Goal: Task Accomplishment & Management: Use online tool/utility

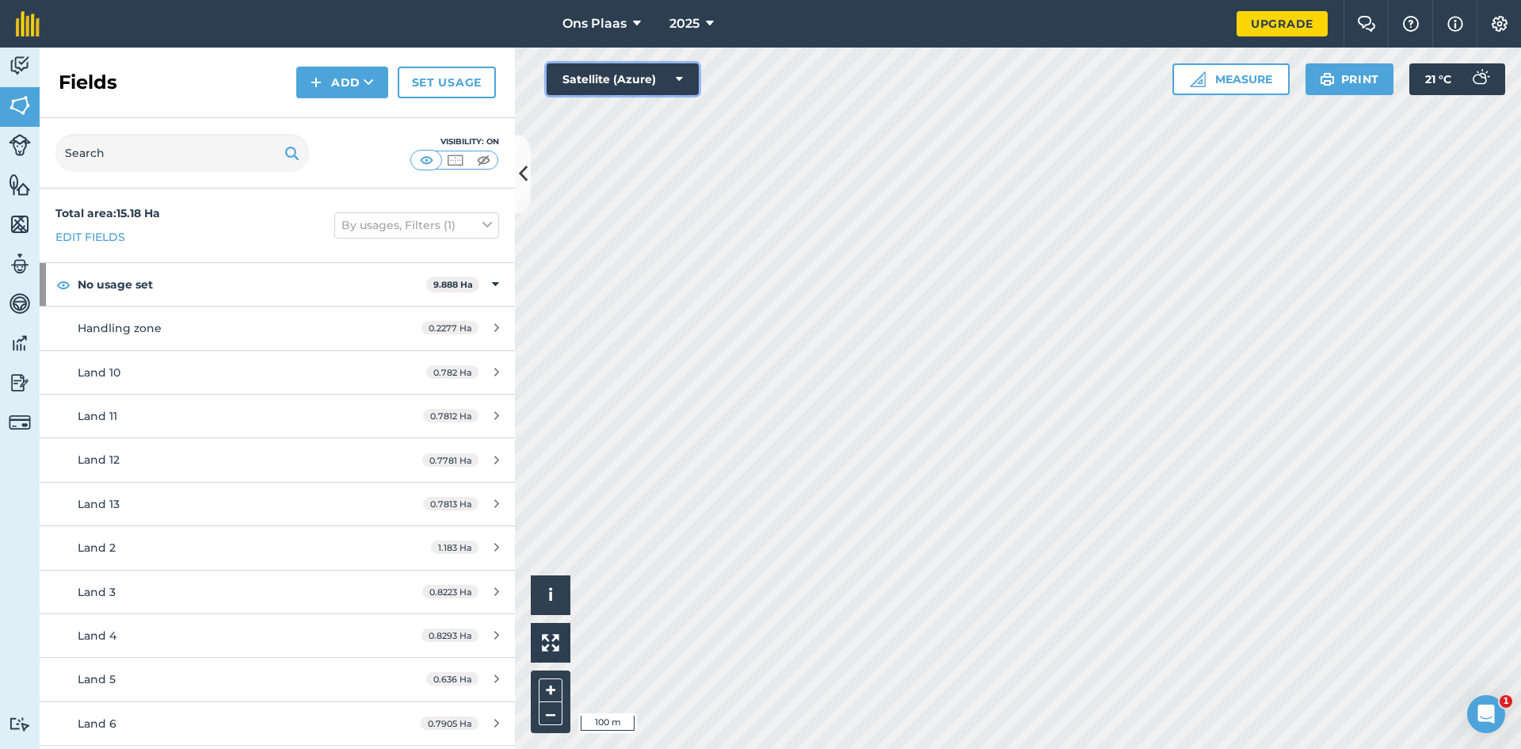
click at [635, 68] on button "Satellite (Azure)" at bounding box center [623, 79] width 152 height 32
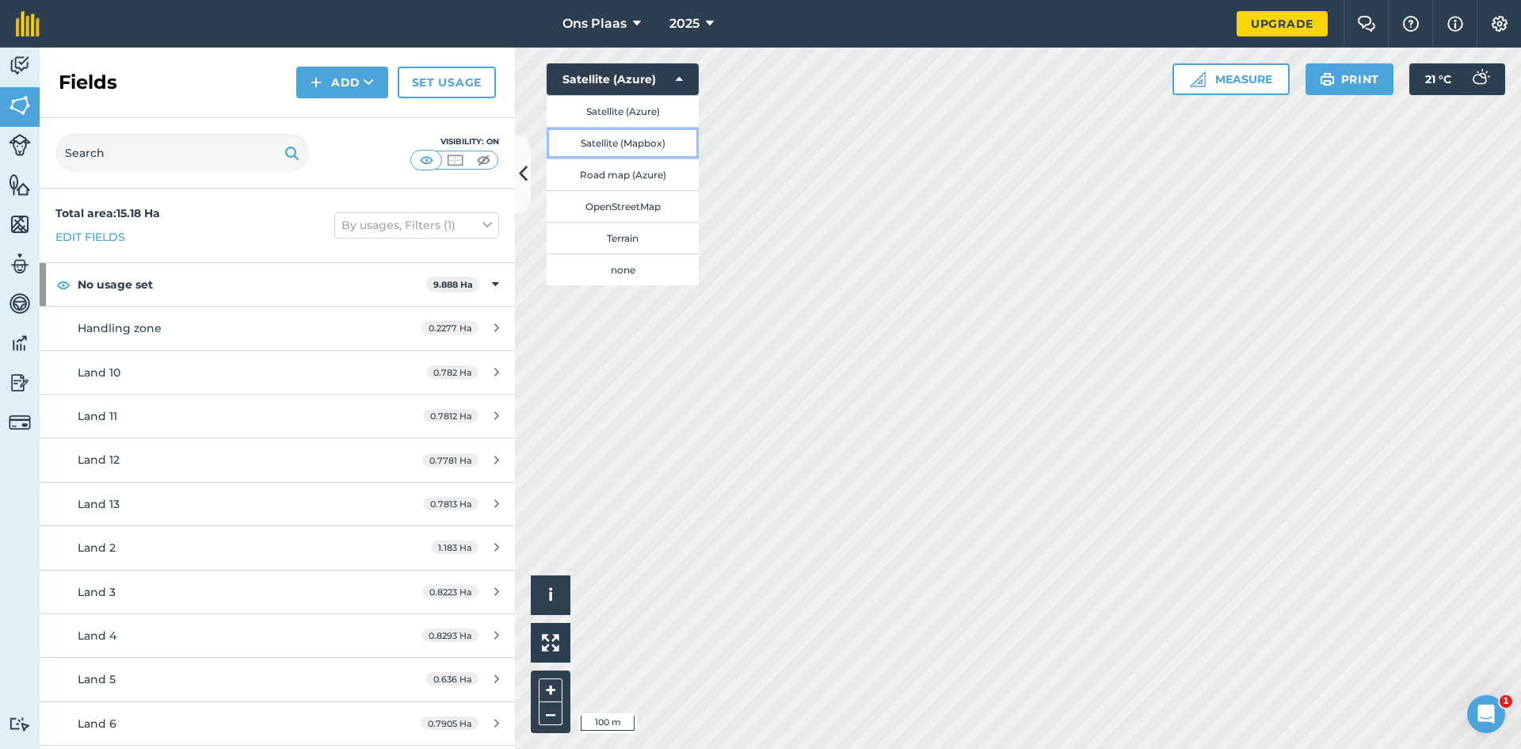
click at [660, 143] on button "Satellite (Mapbox)" at bounding box center [623, 143] width 152 height 32
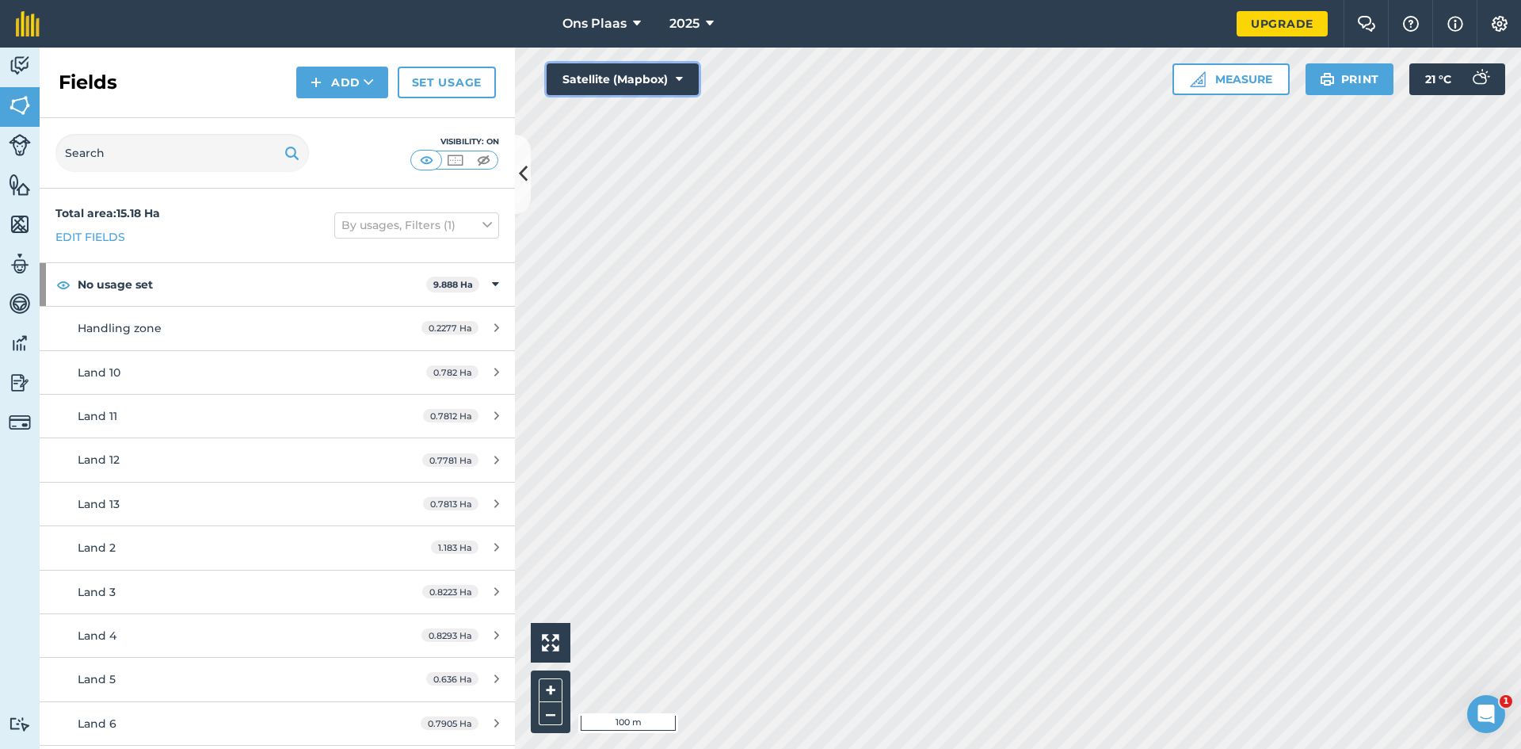
click at [611, 74] on button "Satellite (Mapbox)" at bounding box center [623, 79] width 152 height 32
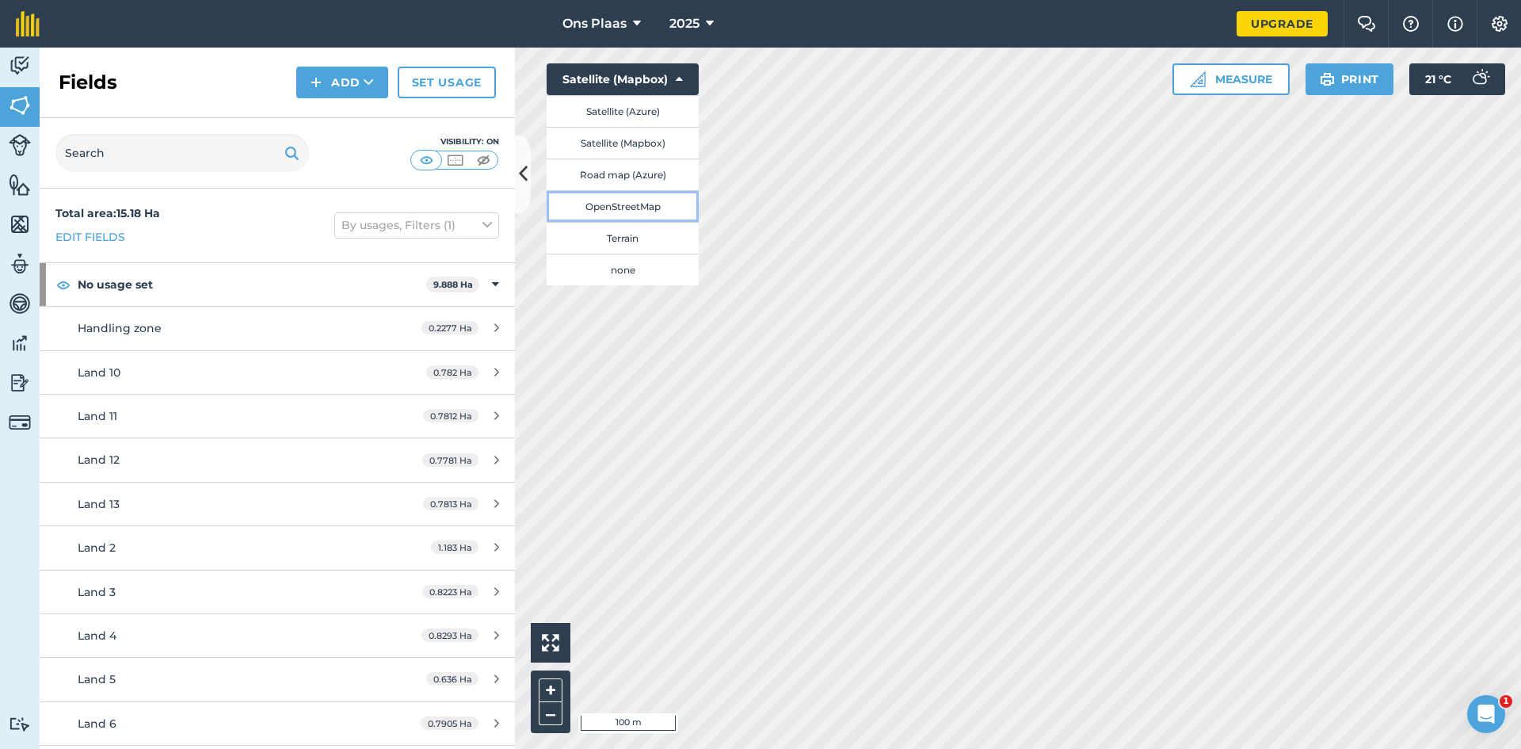
click at [617, 209] on button "OpenStreetMap" at bounding box center [623, 206] width 152 height 32
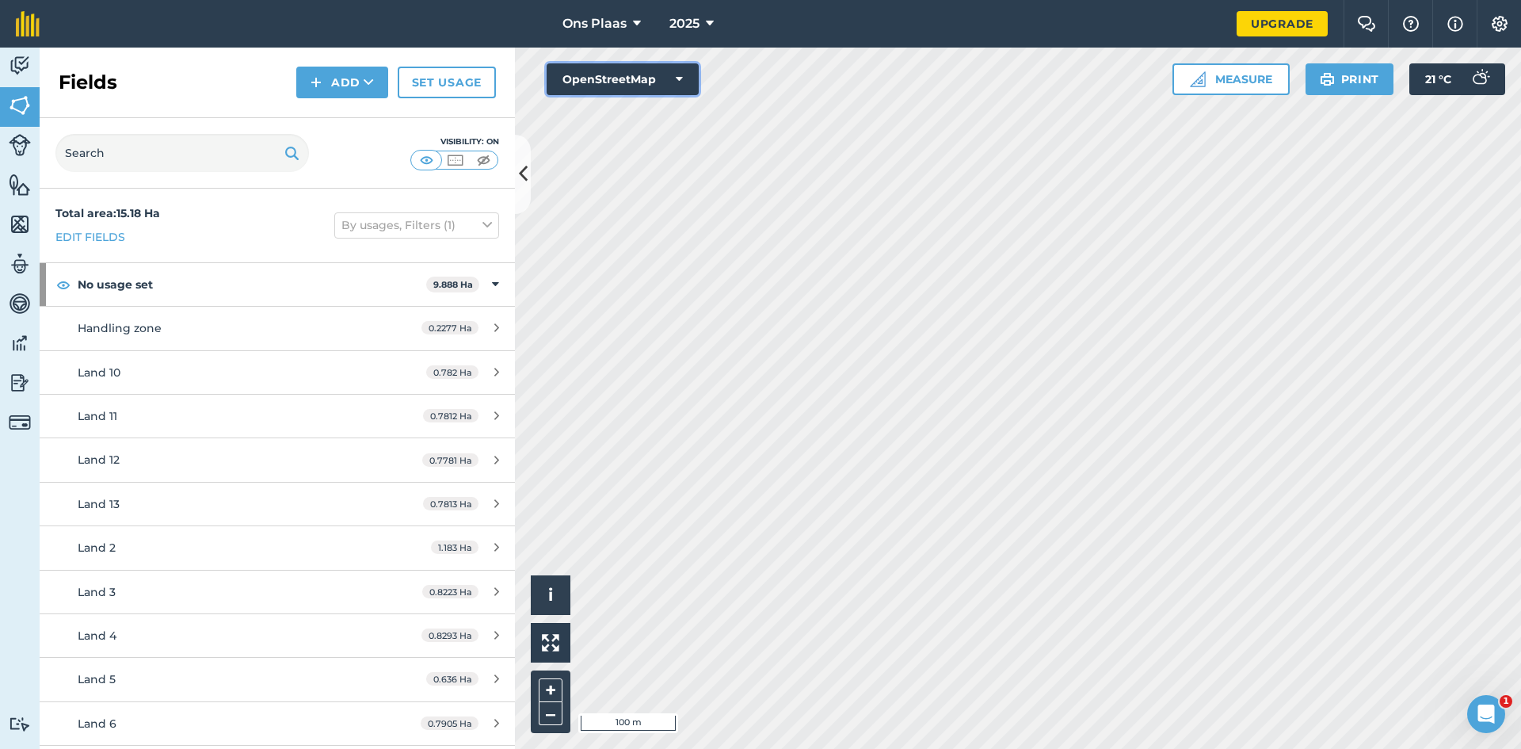
click at [683, 81] on button "OpenStreetMap" at bounding box center [623, 79] width 152 height 32
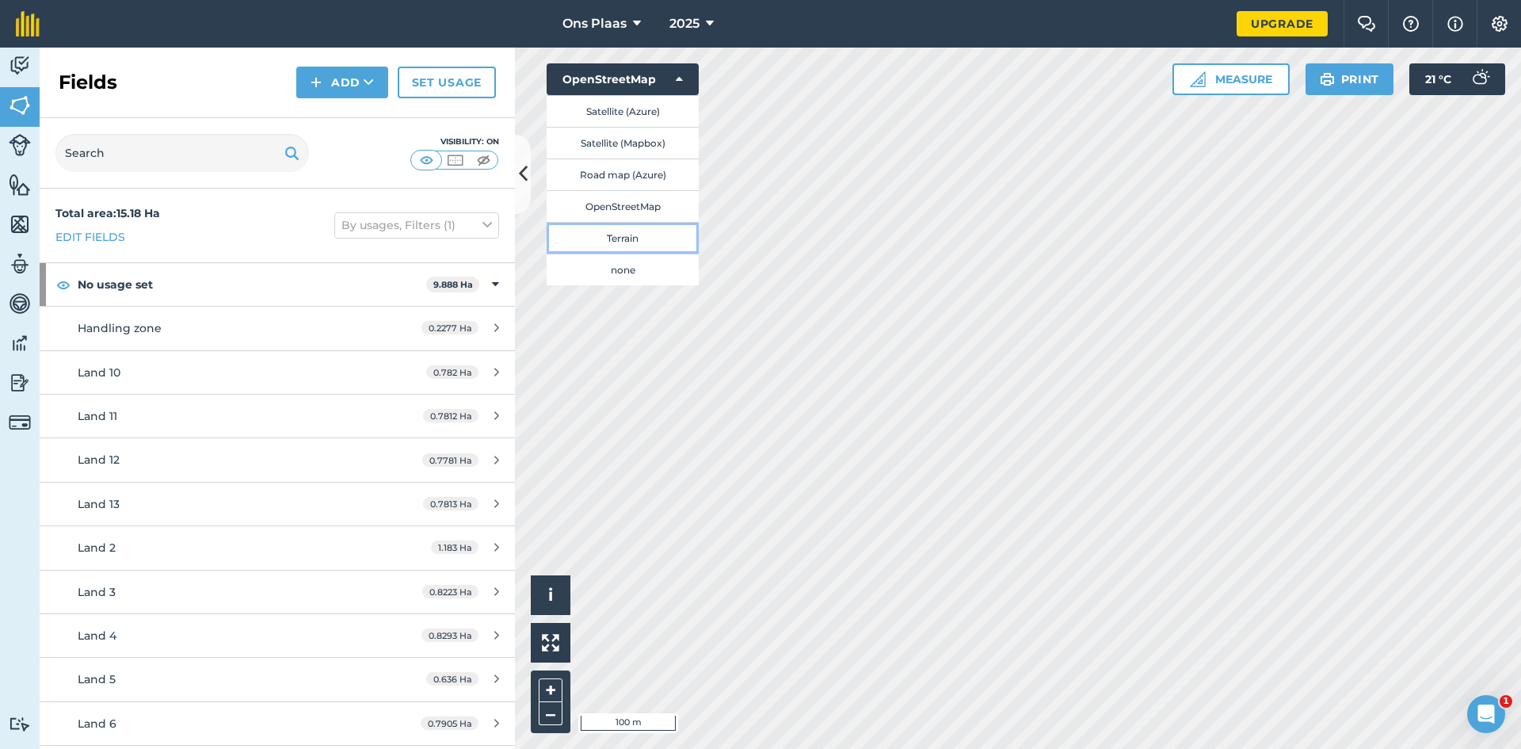
click at [634, 240] on button "Terrain" at bounding box center [623, 238] width 152 height 32
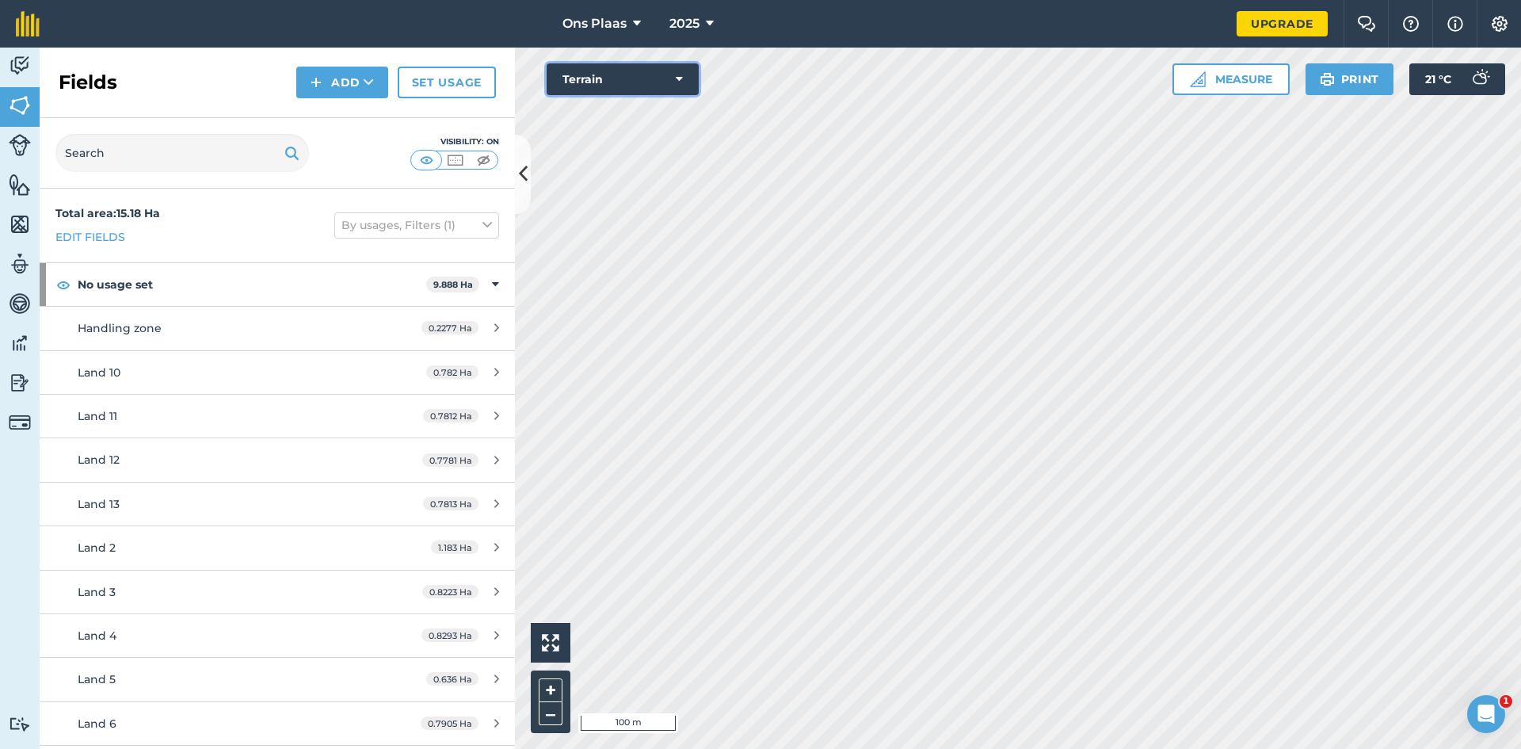
click at [627, 75] on button "Terrain" at bounding box center [623, 79] width 152 height 32
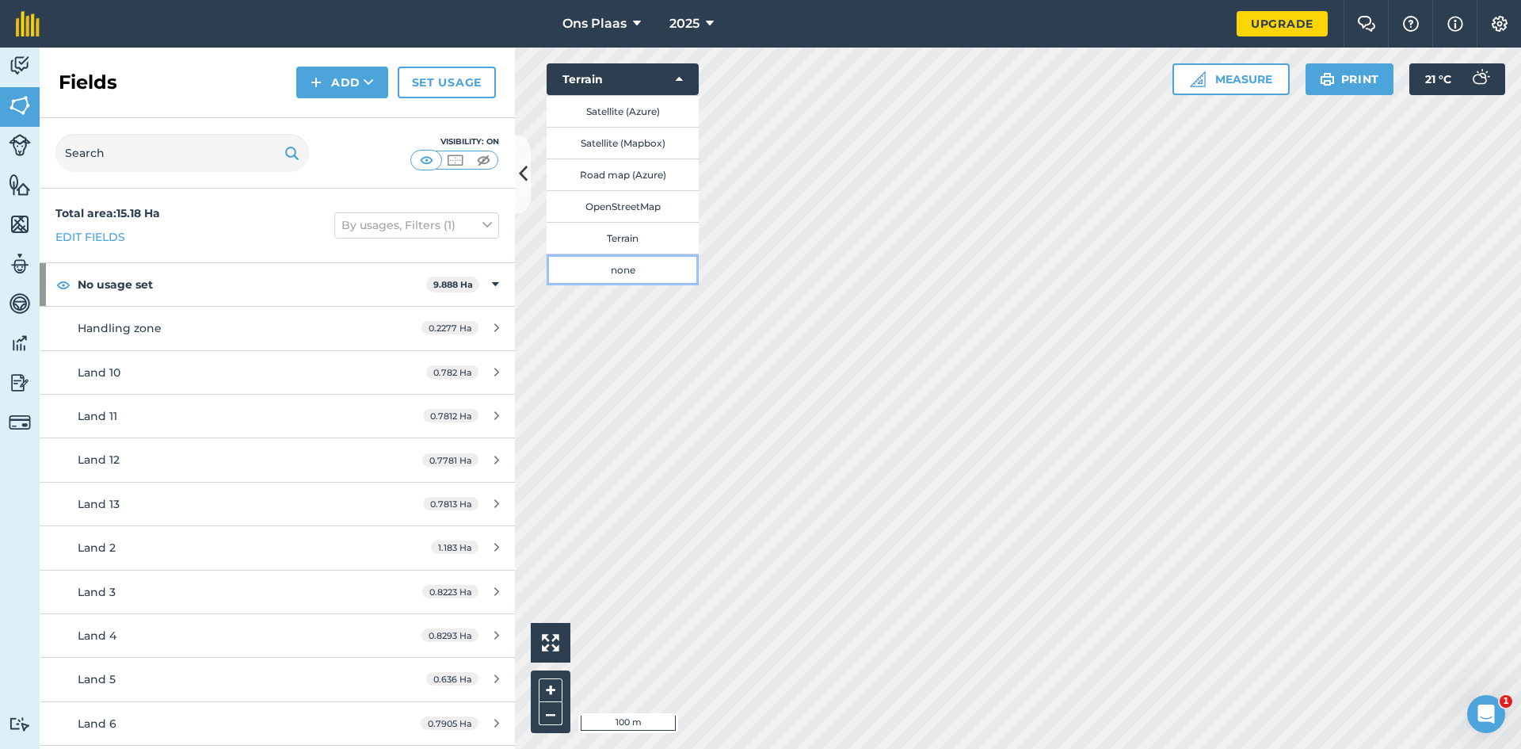
click at [630, 264] on button "none" at bounding box center [623, 270] width 152 height 32
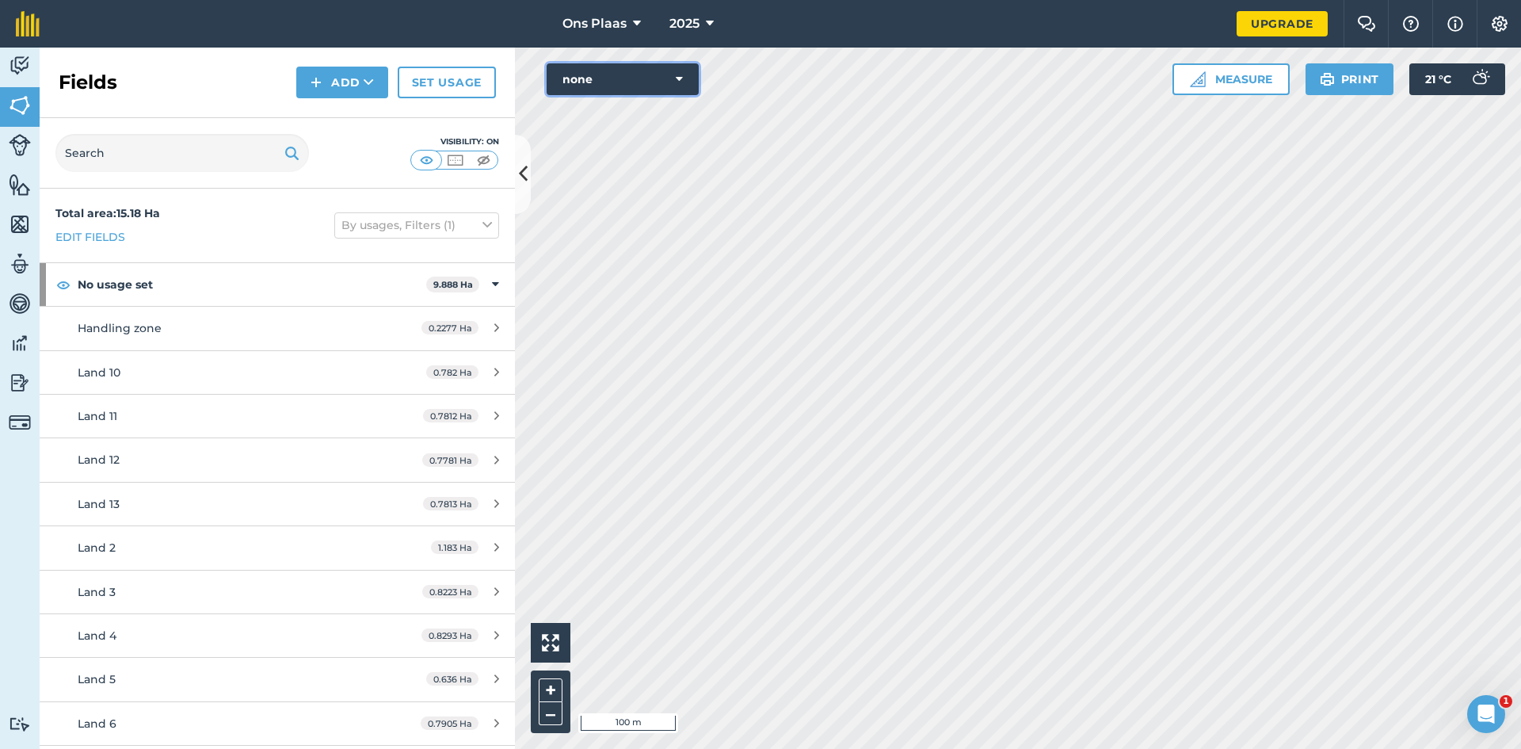
click at [678, 79] on icon at bounding box center [679, 79] width 7 height 16
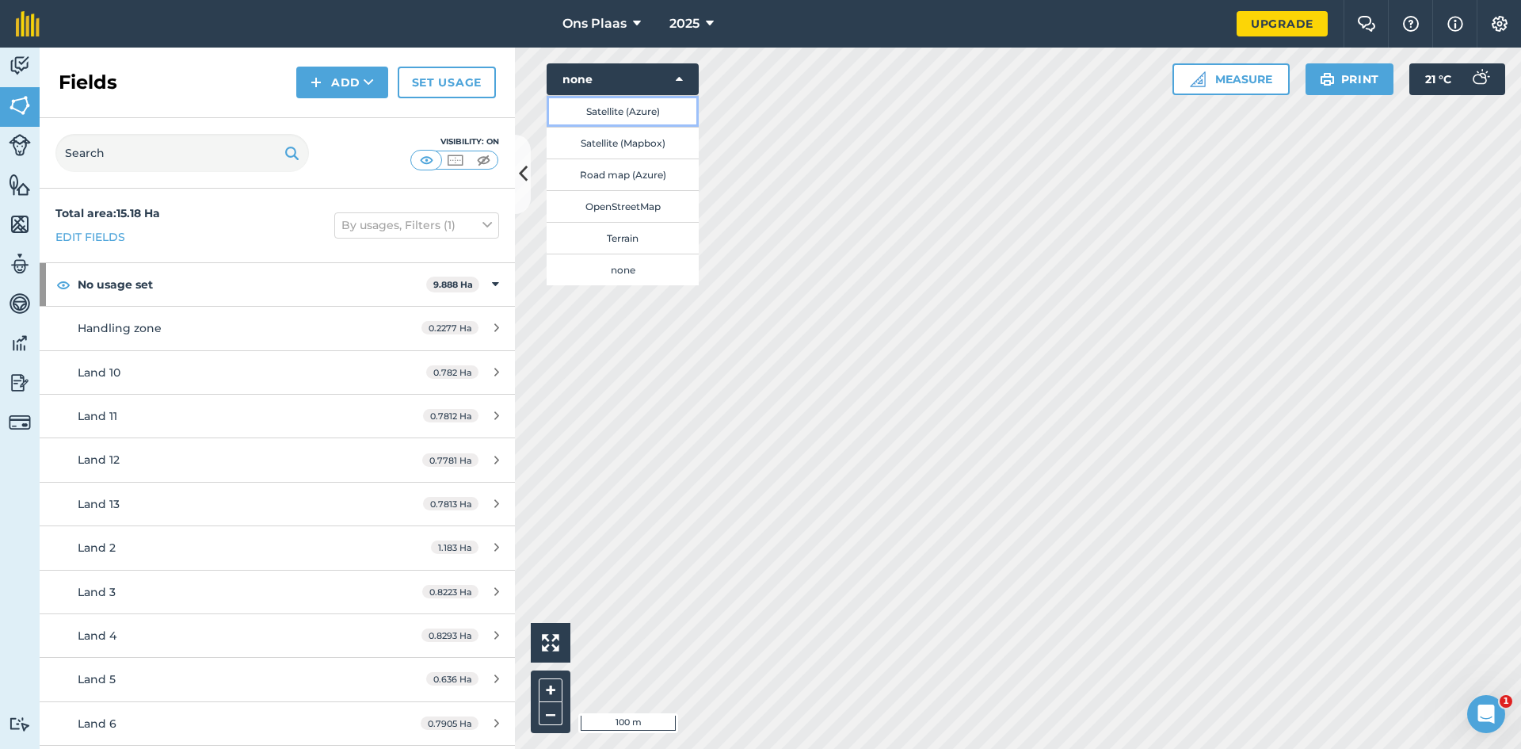
click at [632, 109] on button "Satellite (Azure)" at bounding box center [623, 111] width 152 height 32
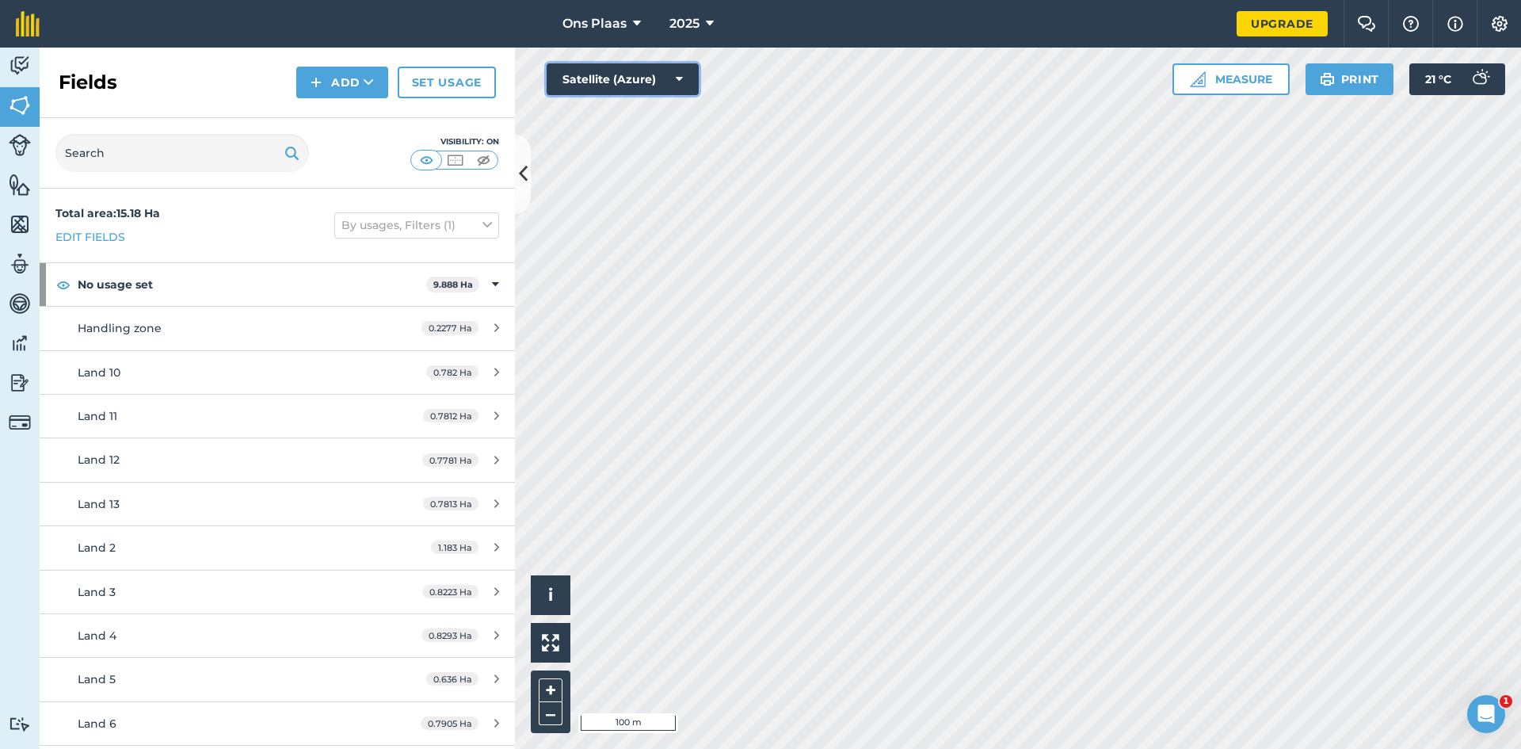
click at [654, 78] on button "Satellite (Azure)" at bounding box center [623, 79] width 152 height 32
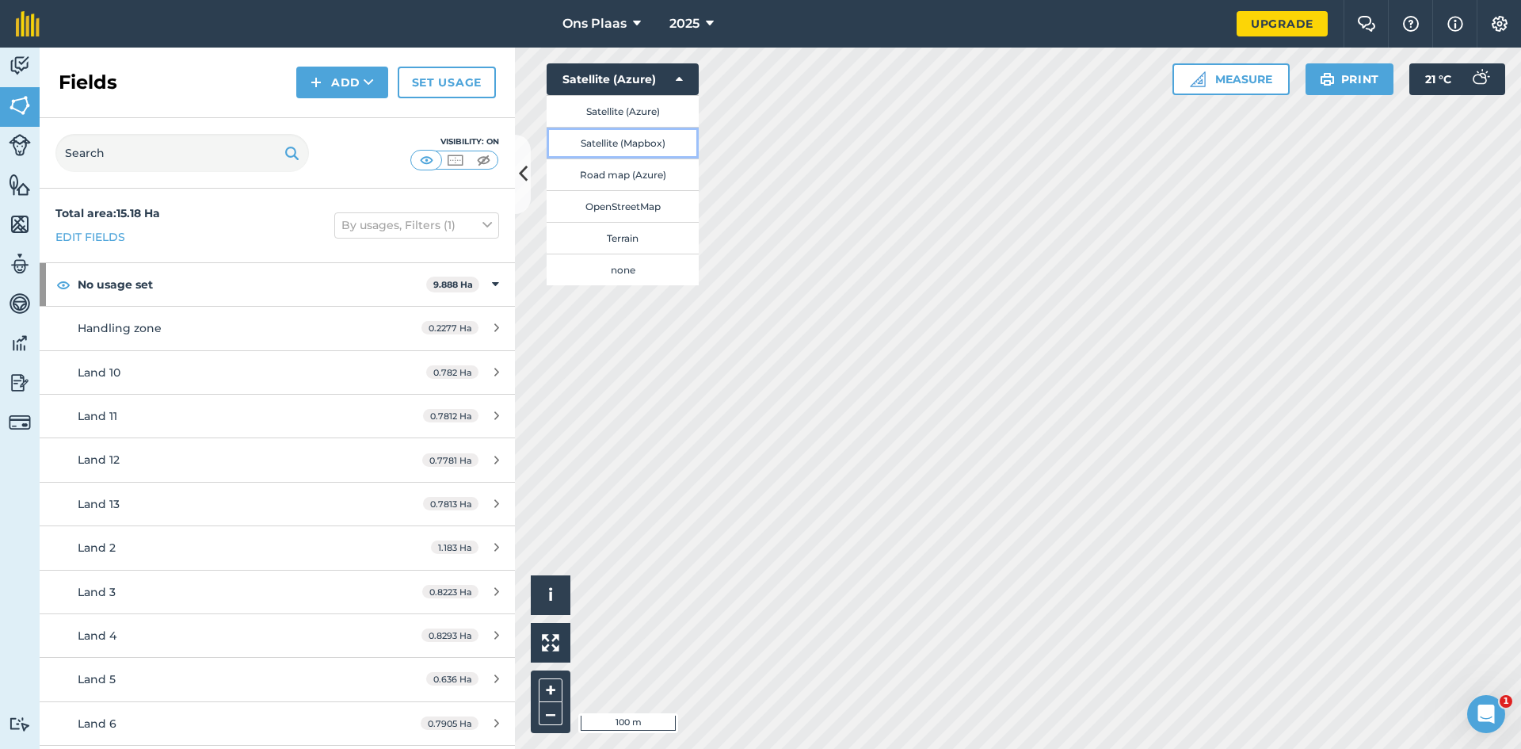
click at [635, 144] on button "Satellite (Mapbox)" at bounding box center [623, 143] width 152 height 32
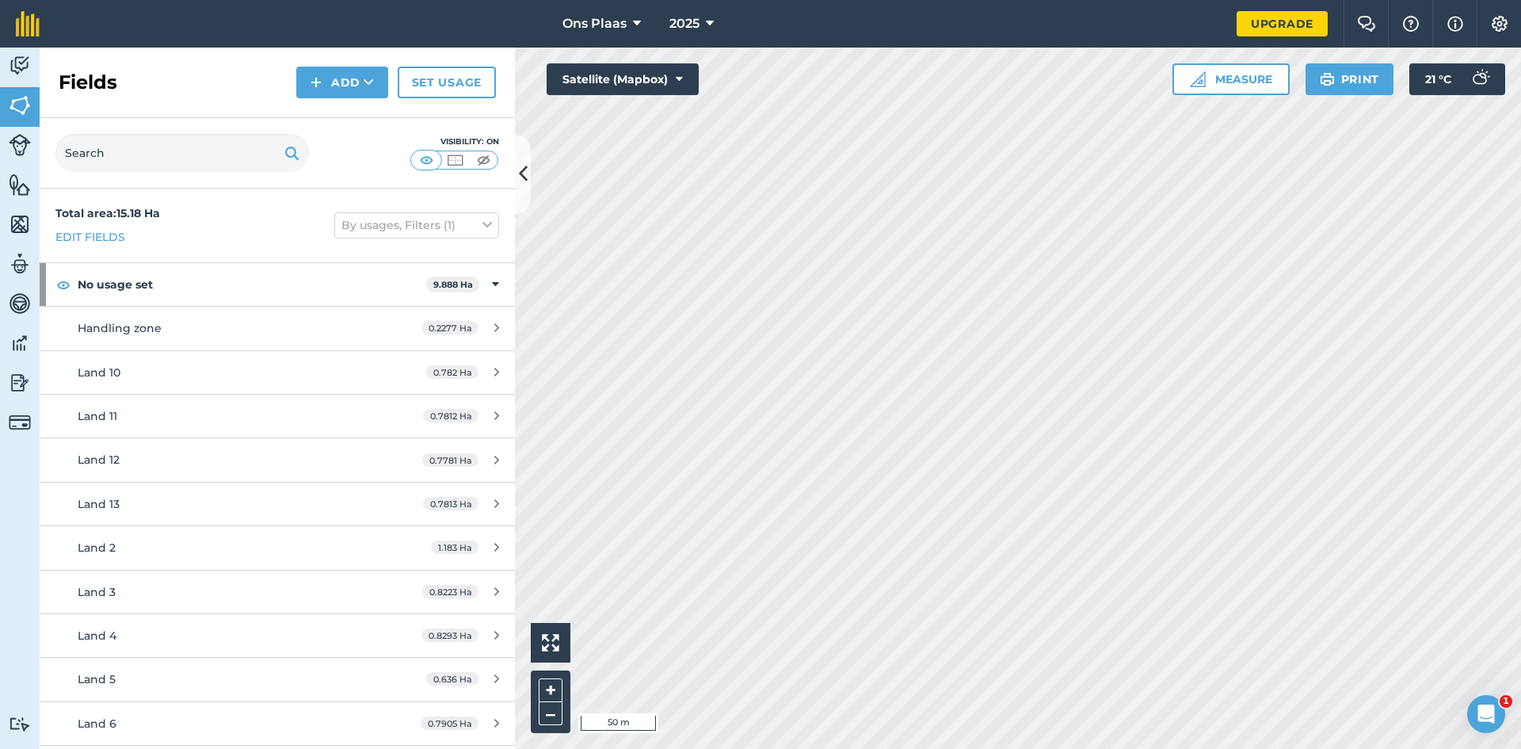
click at [1011, 748] on html "Ons Plaas 2025 Upgrade Farm Chat Help Info Settings Map printing is not availab…" at bounding box center [760, 374] width 1521 height 749
click at [486, 160] on img at bounding box center [484, 160] width 20 height 16
click at [425, 158] on img at bounding box center [427, 160] width 20 height 16
click at [456, 162] on img at bounding box center [455, 160] width 20 height 16
click at [427, 158] on img at bounding box center [427, 160] width 20 height 16
